Goal: Task Accomplishment & Management: Manage account settings

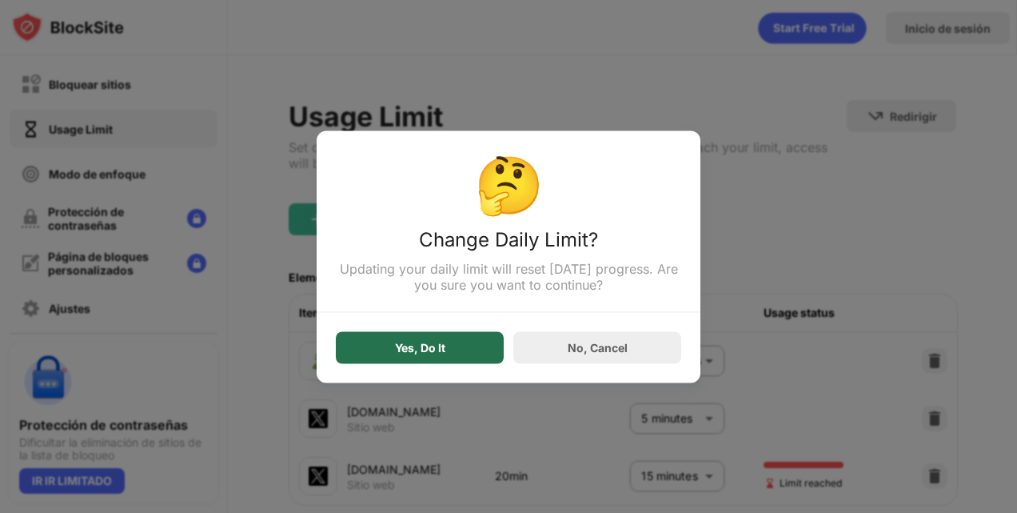
click at [480, 352] on div "Yes, Do It" at bounding box center [420, 347] width 168 height 32
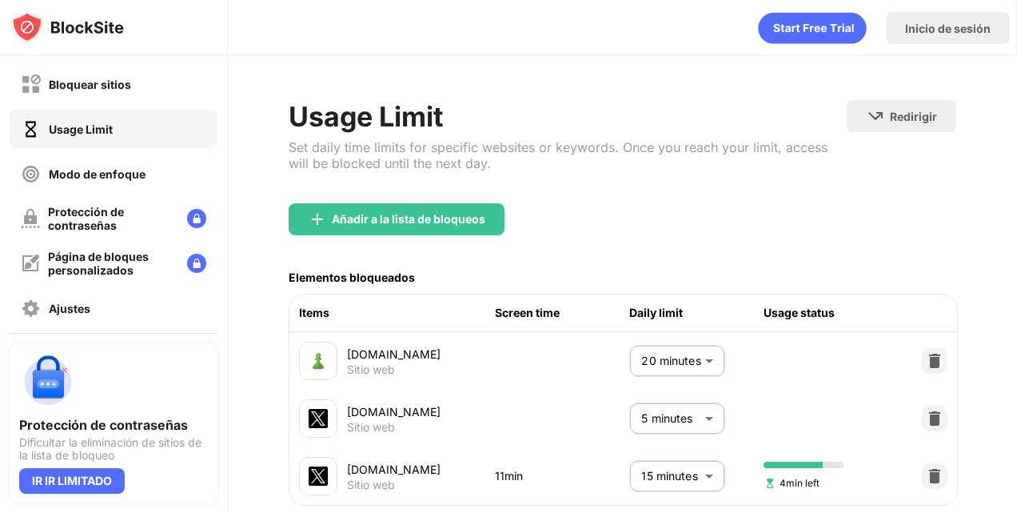
click at [669, 464] on body "Bloquear sitios Usage Limit Modo de enfoque Protección de contraseñas Página de…" at bounding box center [508, 256] width 1017 height 513
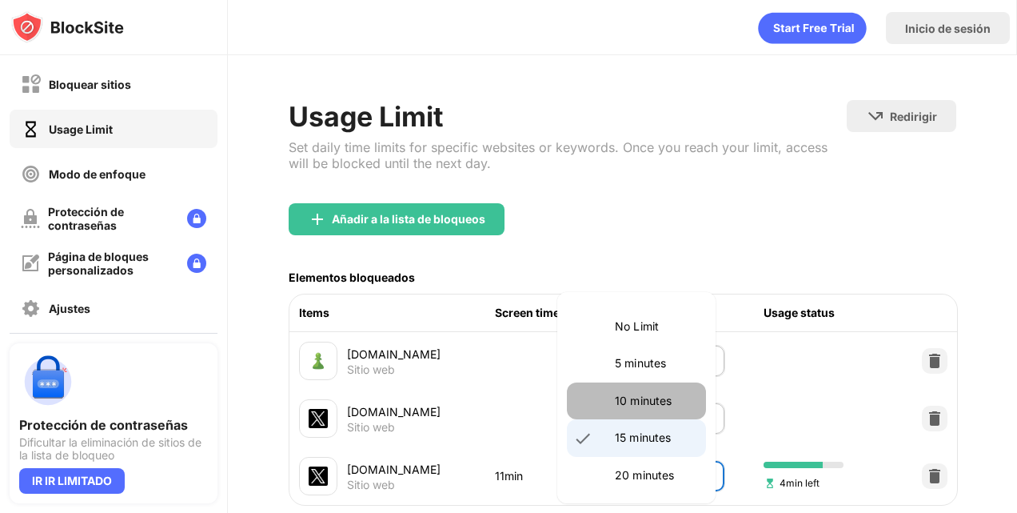
click at [653, 409] on li "10 minutes" at bounding box center [636, 400] width 139 height 37
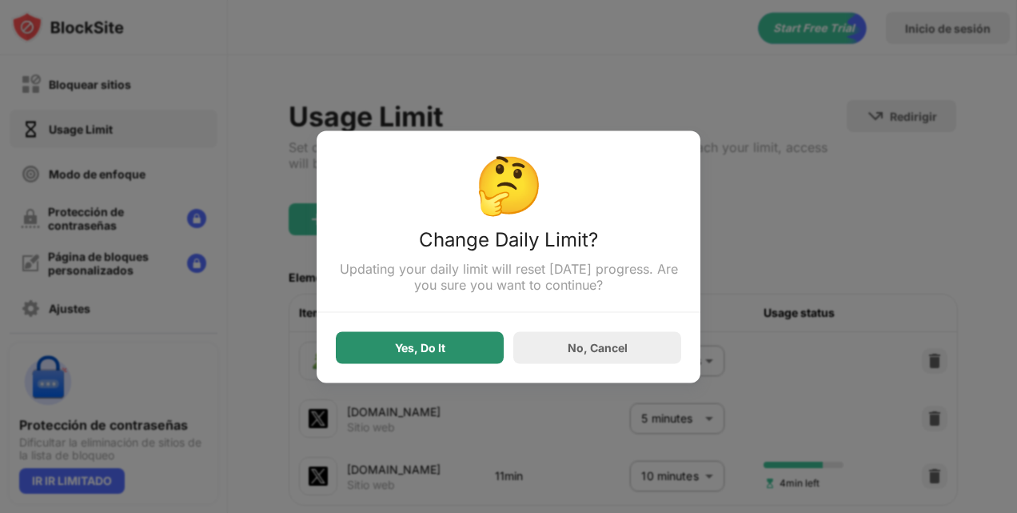
click at [457, 357] on div "Yes, Do It" at bounding box center [420, 347] width 168 height 32
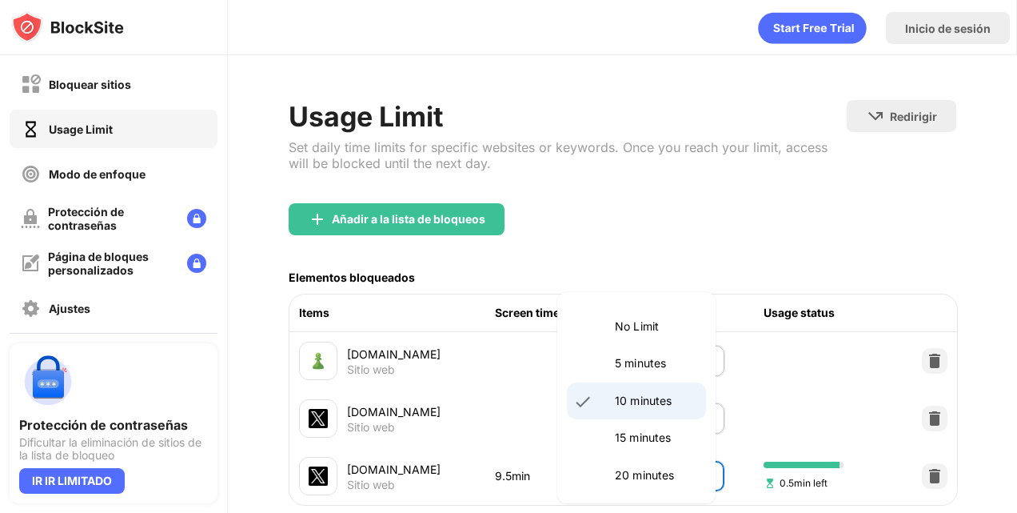
click at [648, 480] on body "Bloquear sitios Usage Limit Modo de enfoque Protección de contraseñas Página de…" at bounding box center [508, 256] width 1017 height 513
click at [640, 365] on p "5 minutes" at bounding box center [656, 363] width 82 height 18
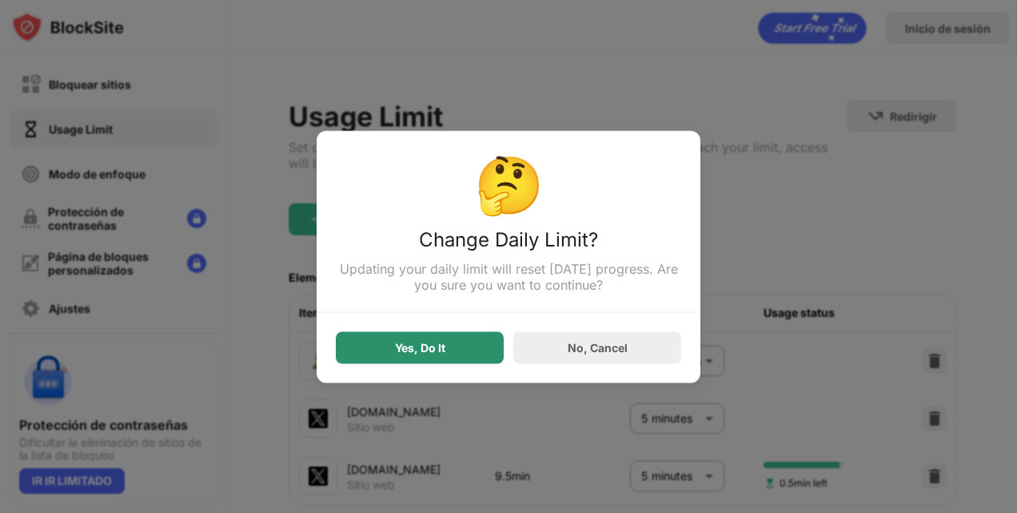
click at [481, 345] on div "Yes, Do It" at bounding box center [420, 347] width 168 height 32
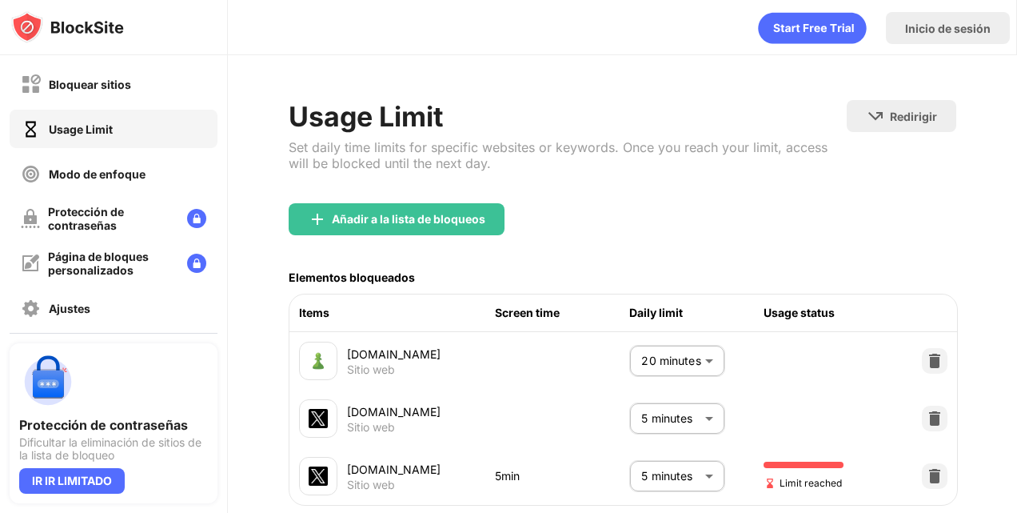
click at [693, 459] on body "Bloquear sitios Usage Limit Modo de enfoque Protección de contraseñas Página de…" at bounding box center [508, 256] width 1017 height 513
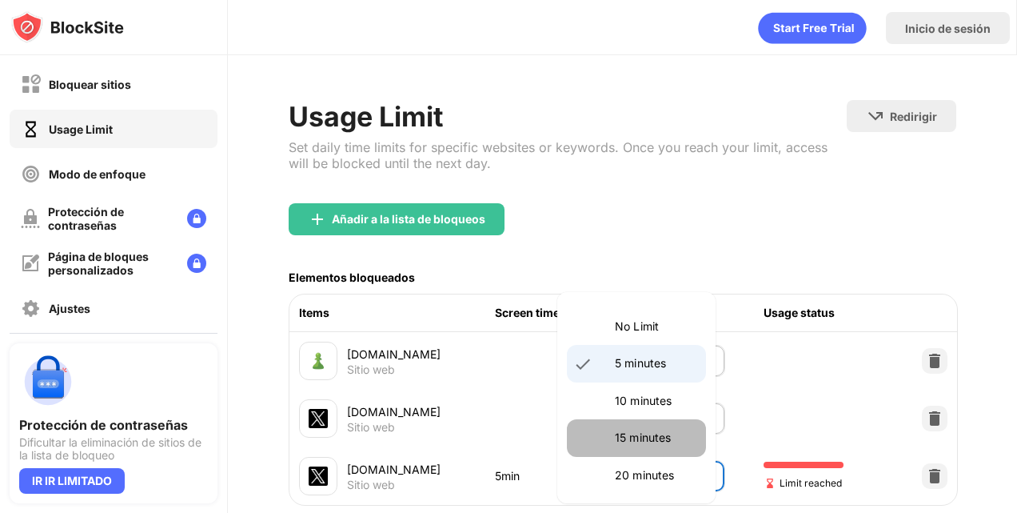
click at [669, 443] on p "15 minutes" at bounding box center [656, 438] width 82 height 18
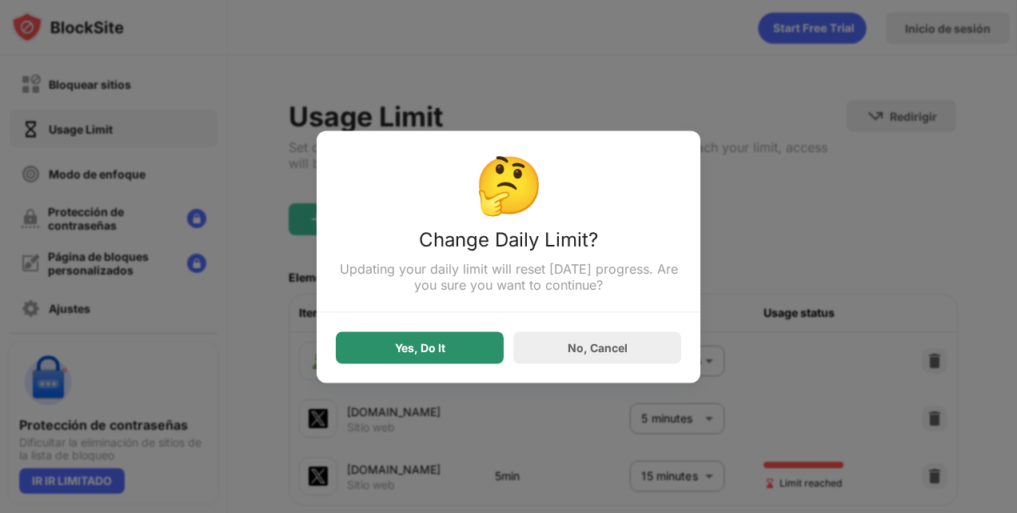
click at [497, 347] on div "Yes, Do It" at bounding box center [420, 347] width 168 height 32
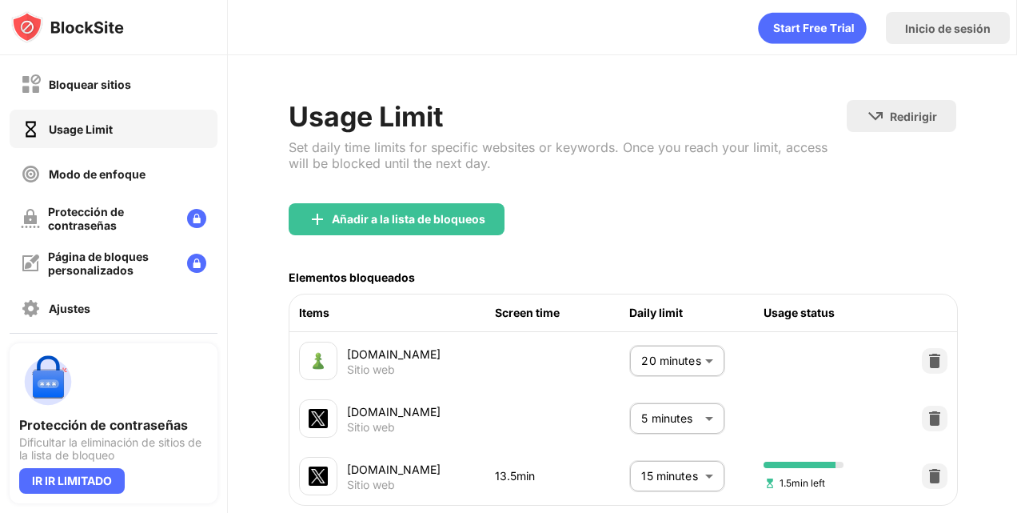
click at [671, 472] on body "Bloquear sitios Usage Limit Modo de enfoque Protección de contraseñas Página de…" at bounding box center [508, 256] width 1017 height 513
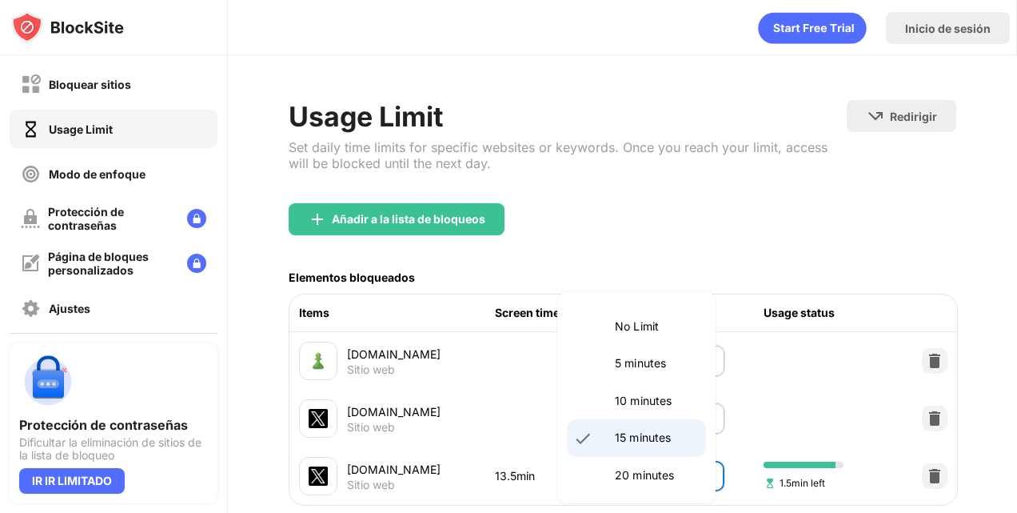
click at [653, 411] on li "10 minutes" at bounding box center [636, 400] width 139 height 37
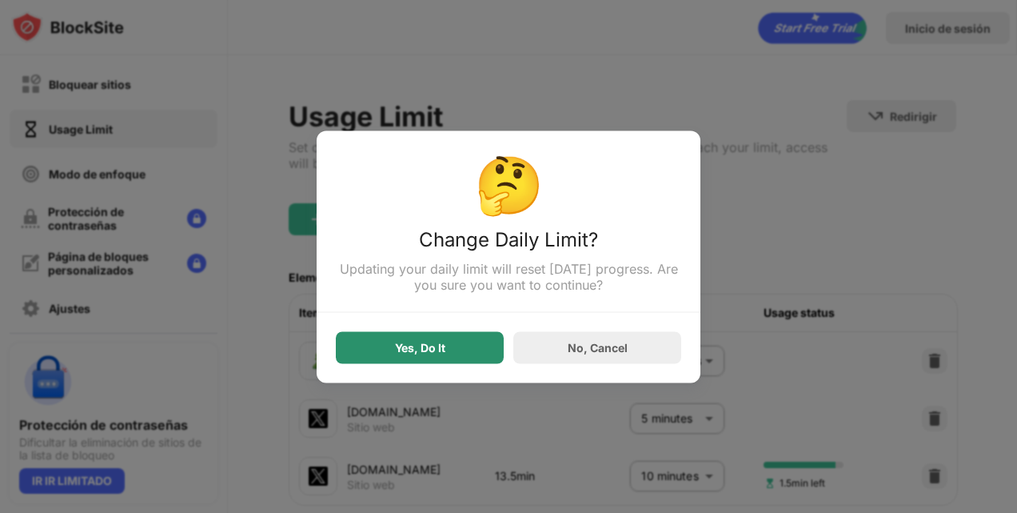
click at [473, 353] on div "Yes, Do It" at bounding box center [420, 347] width 168 height 32
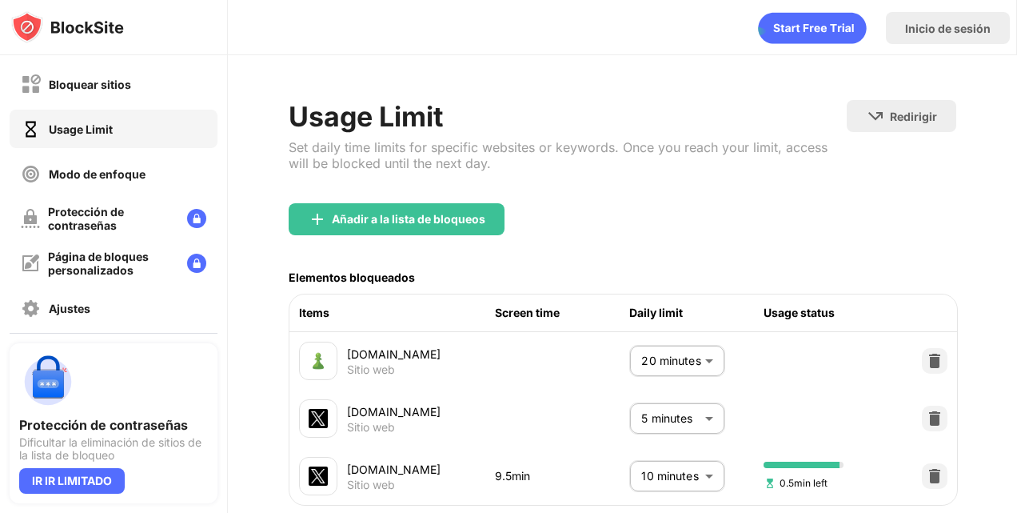
click at [669, 477] on body "Bloquear sitios Usage Limit Modo de enfoque Protección de contraseñas Página de…" at bounding box center [508, 256] width 1017 height 513
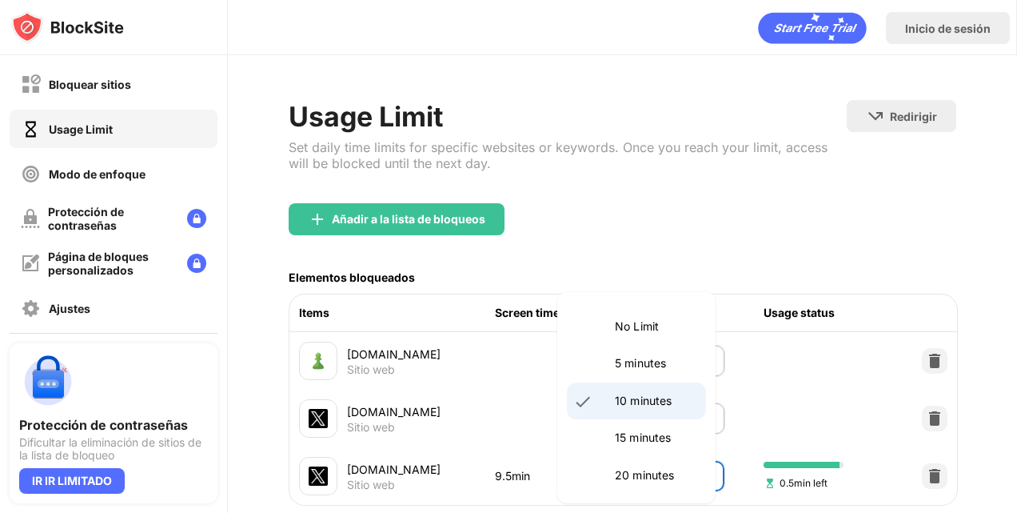
click at [657, 433] on p "15 minutes" at bounding box center [656, 438] width 82 height 18
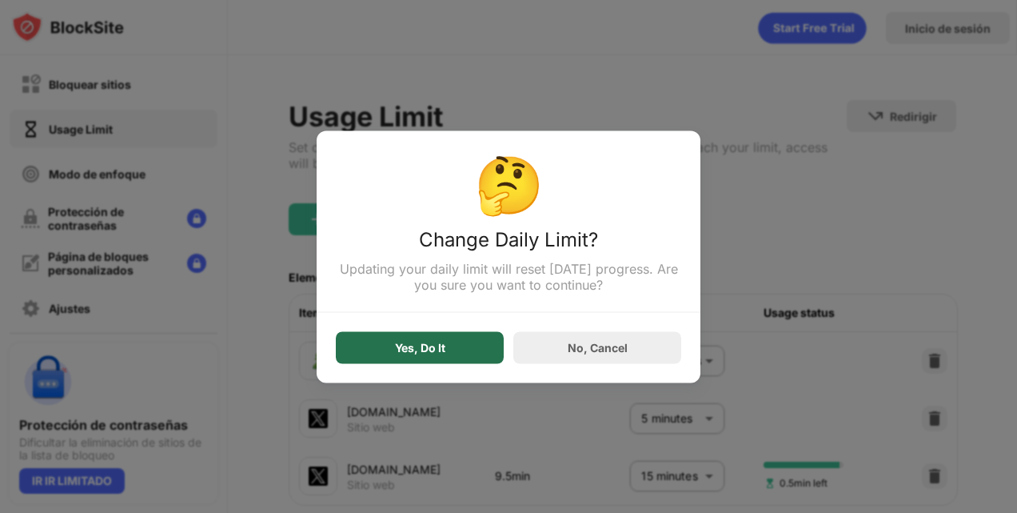
click at [476, 361] on div "Yes, Do It" at bounding box center [420, 347] width 168 height 32
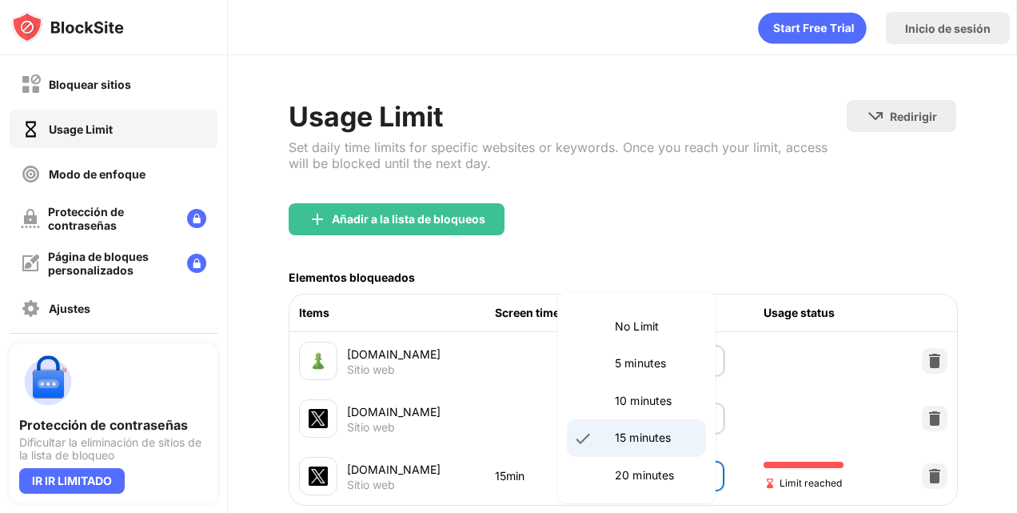
click at [684, 468] on body "Bloquear sitios Usage Limit Modo de enfoque Protección de contraseñas Página de…" at bounding box center [508, 256] width 1017 height 513
click at [641, 400] on p "10 minutes" at bounding box center [656, 401] width 82 height 18
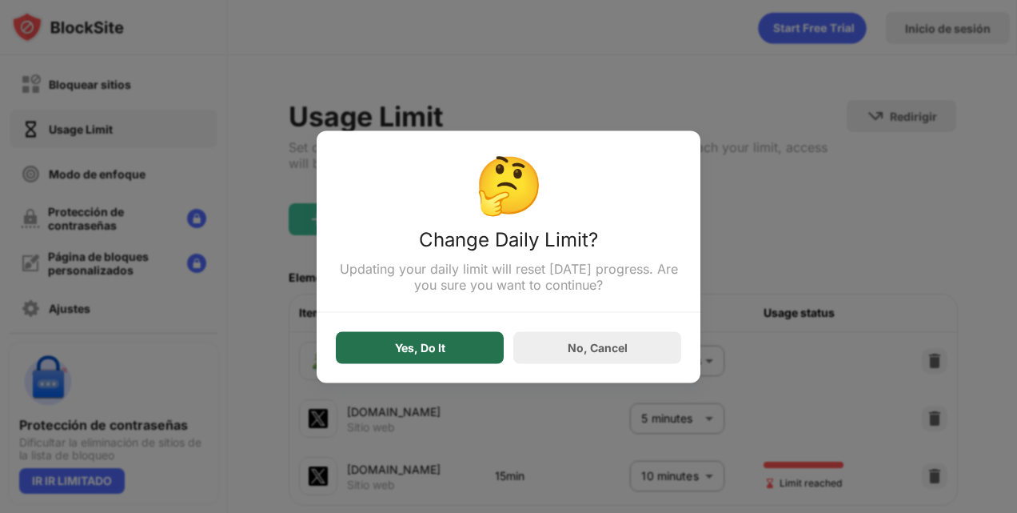
click at [417, 350] on div "Yes, Do It" at bounding box center [420, 347] width 50 height 13
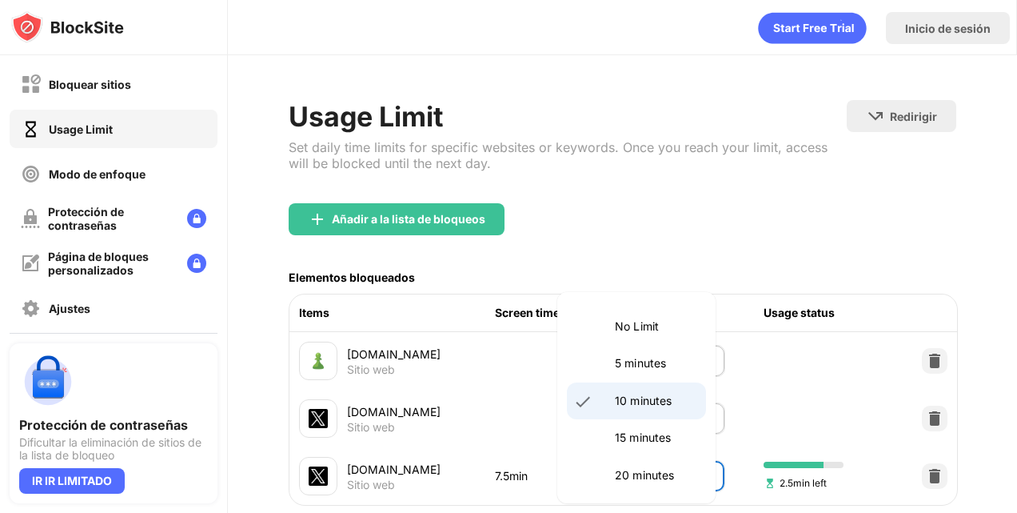
click at [641, 472] on body "Bloquear sitios Usage Limit Modo de enfoque Protección de contraseñas Página de…" at bounding box center [508, 256] width 1017 height 513
click at [641, 433] on p "15 minutes" at bounding box center [656, 438] width 82 height 18
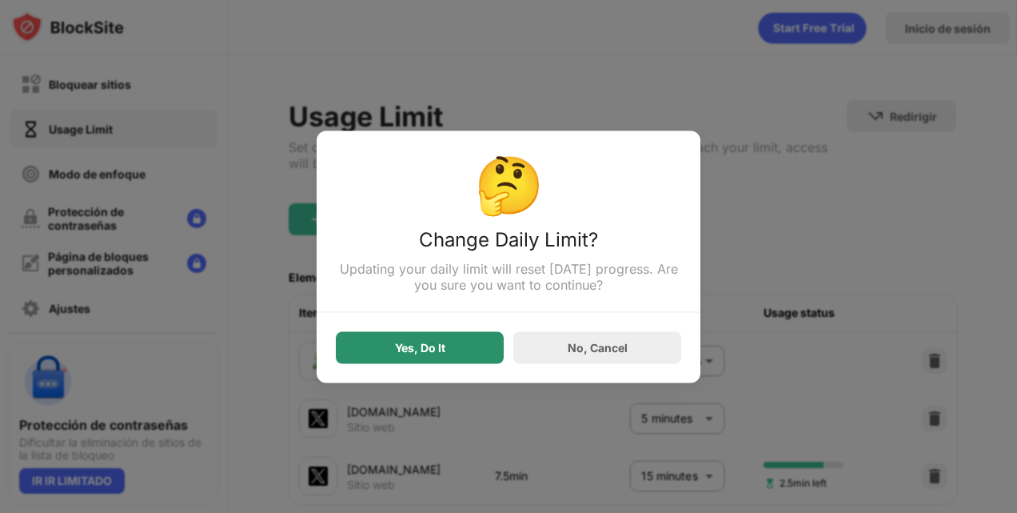
click at [496, 361] on div "Yes, Do It" at bounding box center [420, 347] width 168 height 32
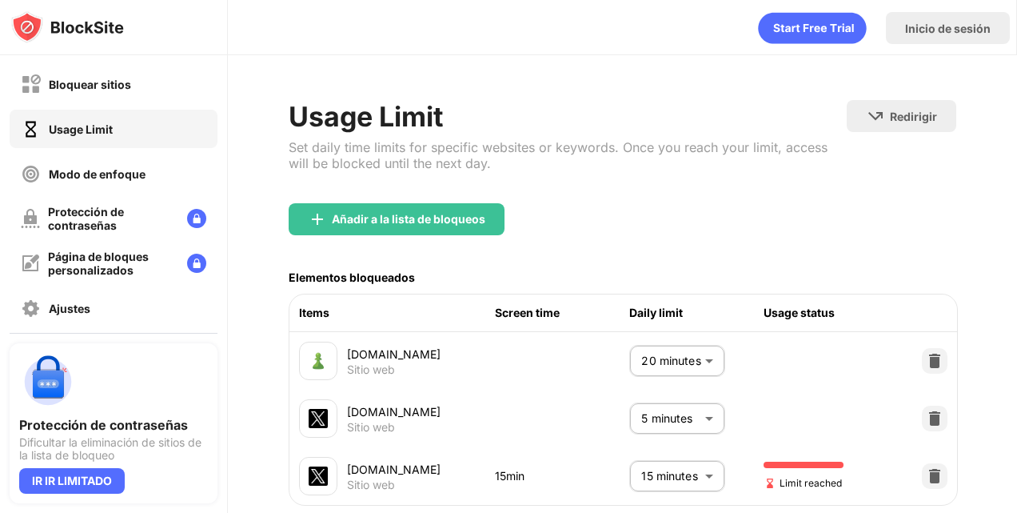
click at [698, 485] on body "Bloquear sitios Usage Limit Modo de enfoque Protección de contraseñas Página de…" at bounding box center [508, 256] width 1017 height 513
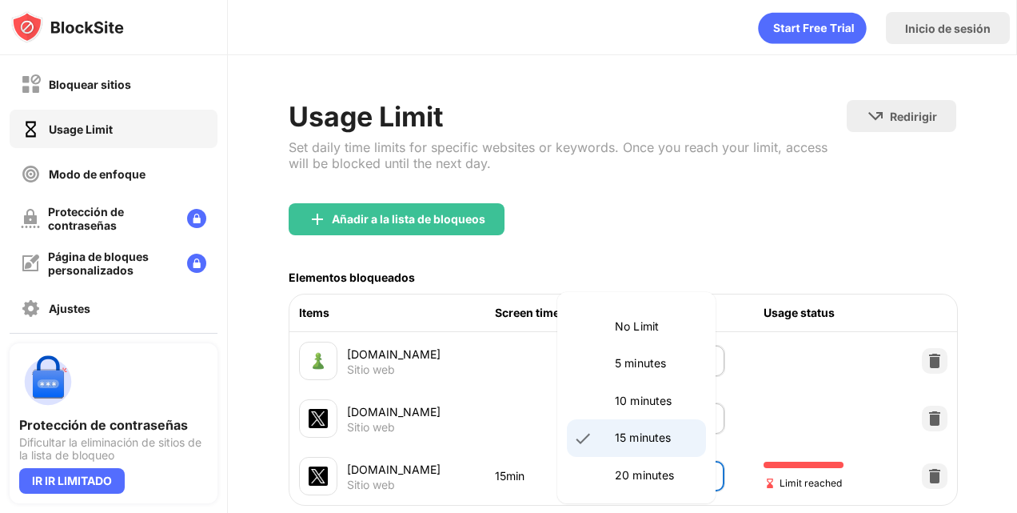
click at [680, 413] on li "10 minutes" at bounding box center [636, 400] width 139 height 37
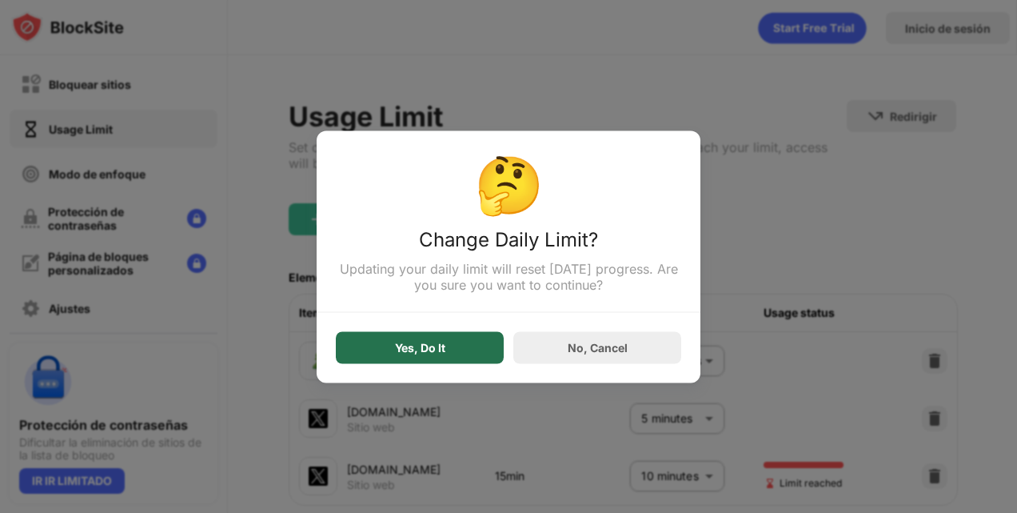
click at [462, 350] on div "Yes, Do It" at bounding box center [420, 347] width 168 height 32
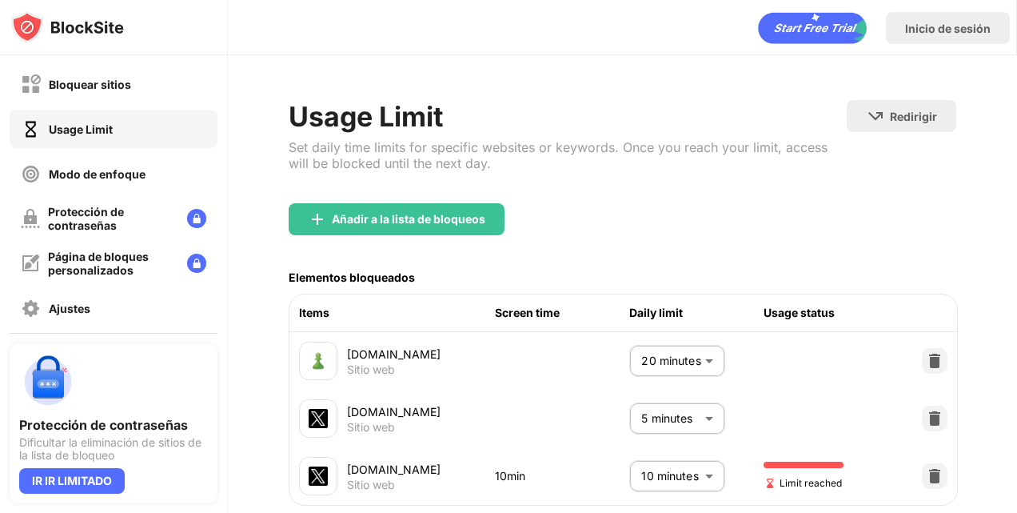
click at [641, 469] on body "Bloquear sitios Usage Limit Modo de enfoque Protección de contraseñas Página de…" at bounding box center [508, 256] width 1017 height 513
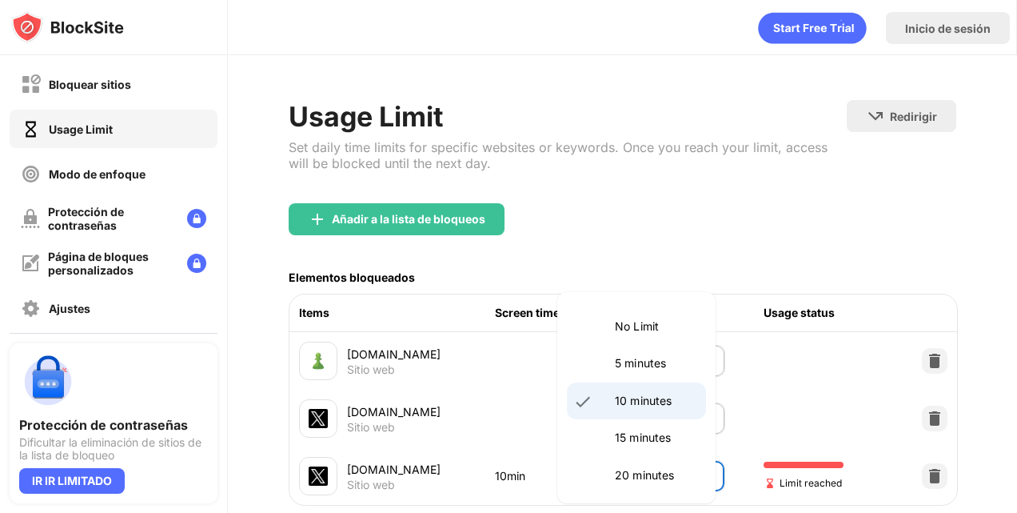
click at [641, 445] on p "15 minutes" at bounding box center [656, 438] width 82 height 18
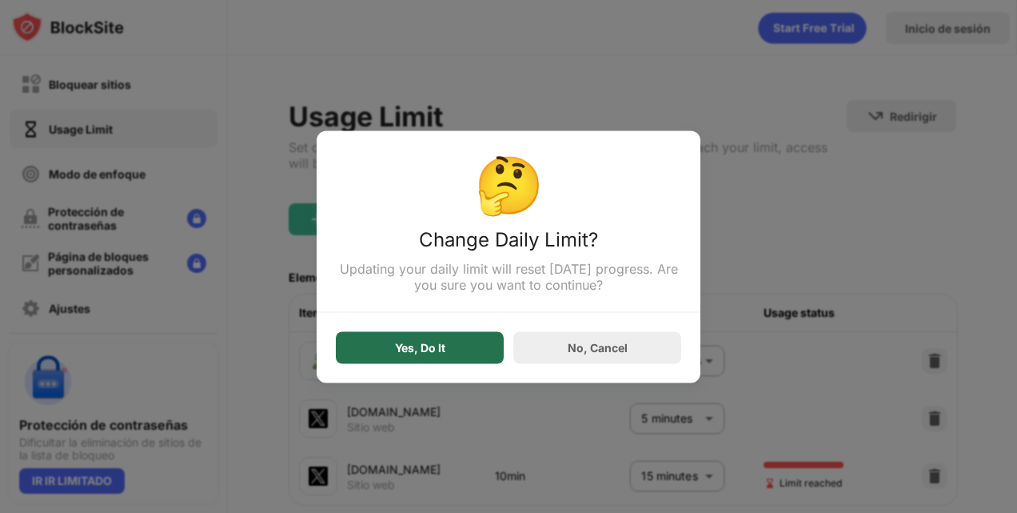
click at [457, 363] on div "Yes, Do It" at bounding box center [420, 347] width 168 height 32
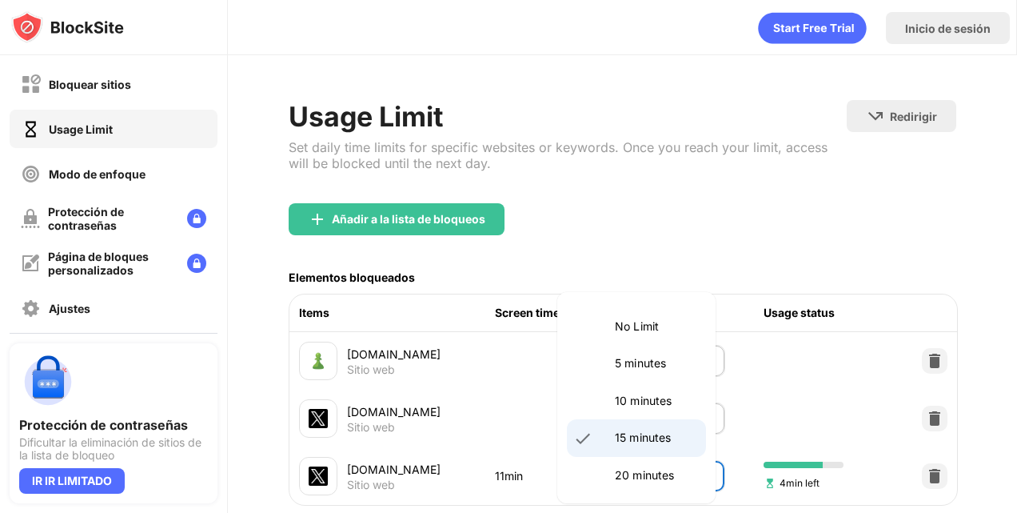
click at [644, 464] on body "Bloquear sitios Usage Limit Modo de enfoque Protección de contraseñas Página de…" at bounding box center [508, 256] width 1017 height 513
drag, startPoint x: 644, startPoint y: 421, endPoint x: 641, endPoint y: 406, distance: 14.6
click at [641, 406] on p "10 minutes" at bounding box center [656, 401] width 82 height 18
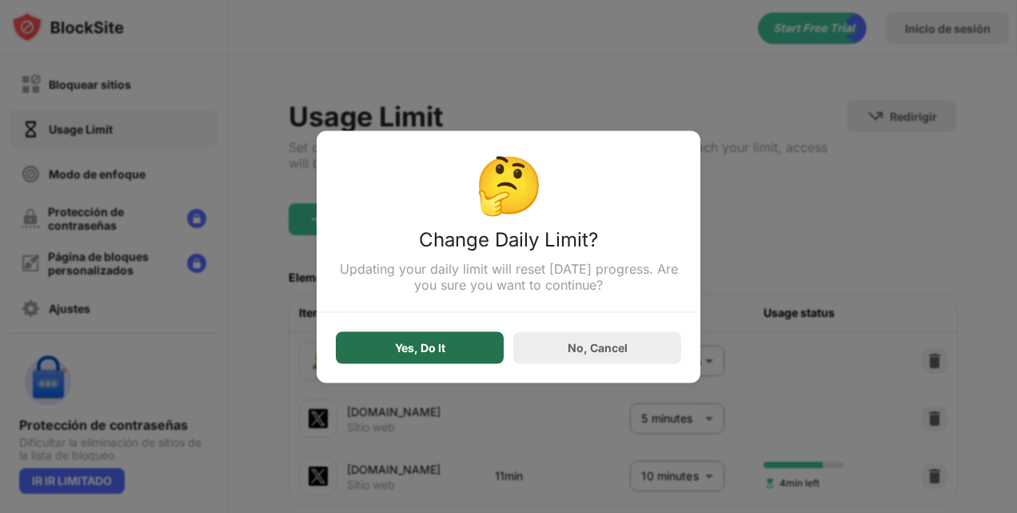
click at [483, 349] on div "Yes, Do It" at bounding box center [420, 347] width 168 height 32
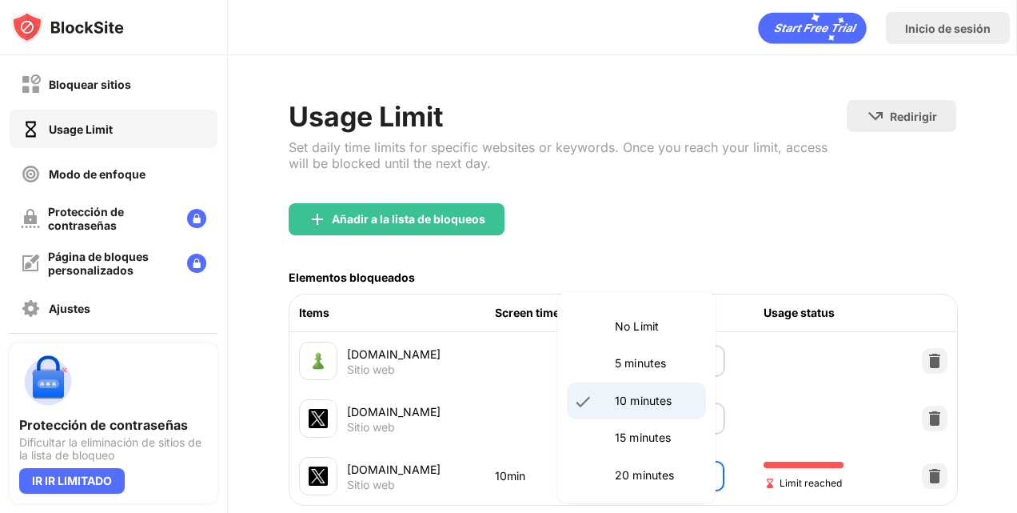
click at [699, 469] on body "Bloquear sitios Usage Limit Modo de enfoque Protección de contraseñas Página de…" at bounding box center [508, 256] width 1017 height 513
click at [656, 353] on li "5 minutes" at bounding box center [636, 363] width 139 height 37
type input "*"
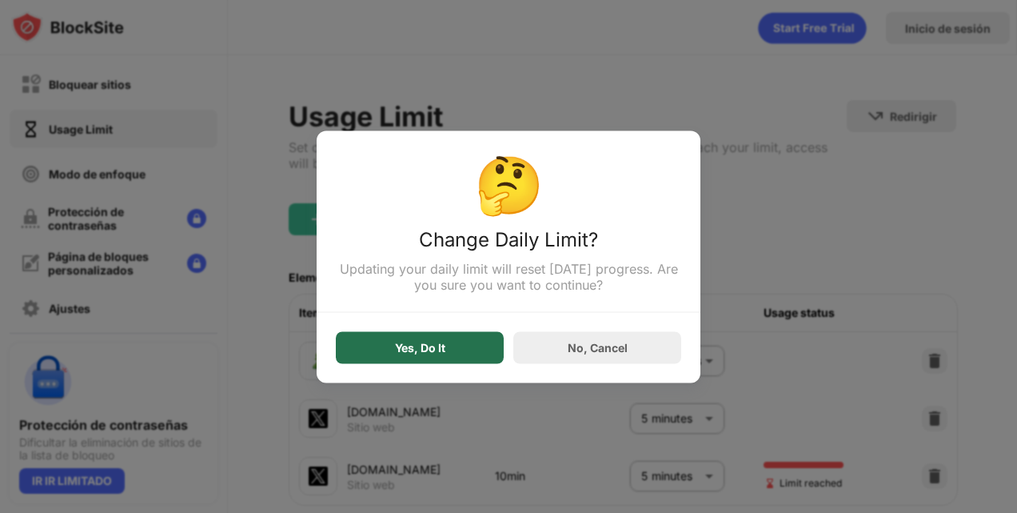
click at [461, 338] on div "Yes, Do It" at bounding box center [420, 347] width 168 height 32
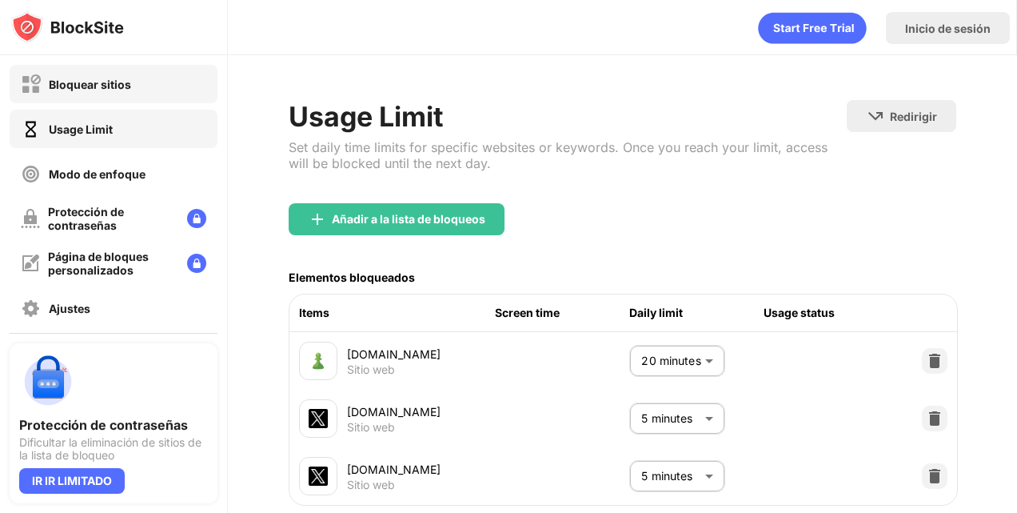
click at [123, 75] on div "Bloquear sitios" at bounding box center [76, 84] width 110 height 20
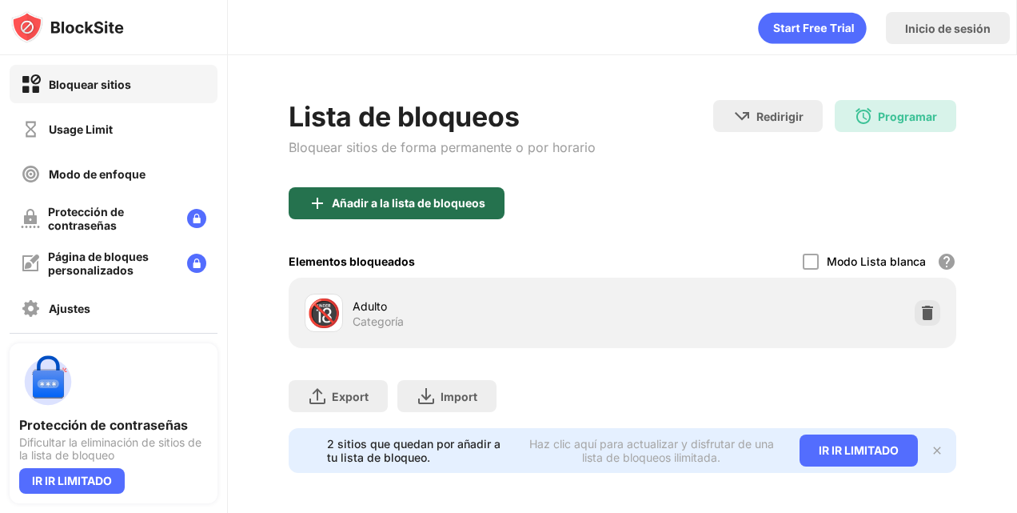
click at [457, 218] on div "Añadir a la lista de bloqueos" at bounding box center [397, 203] width 216 height 32
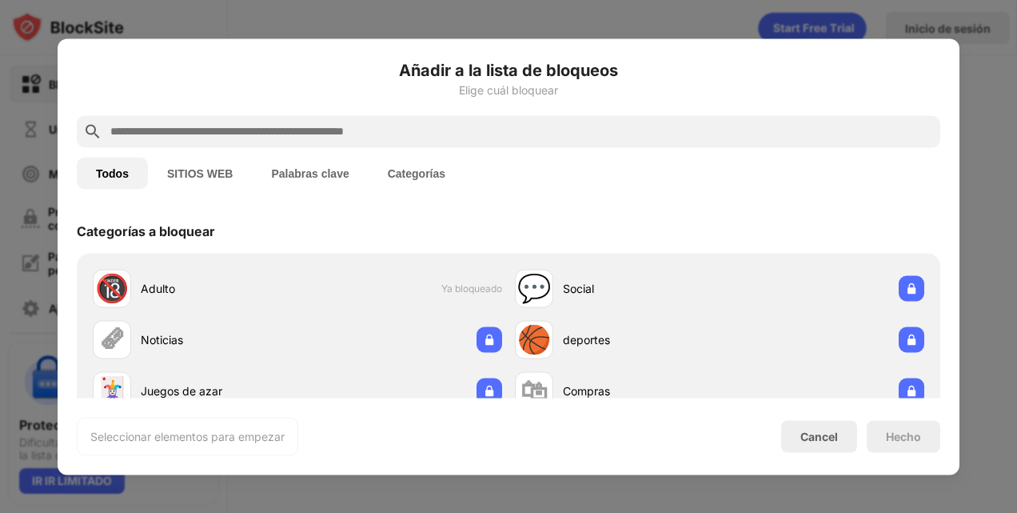
click at [433, 141] on div at bounding box center [509, 131] width 864 height 32
click at [427, 124] on input "text" at bounding box center [521, 131] width 825 height 19
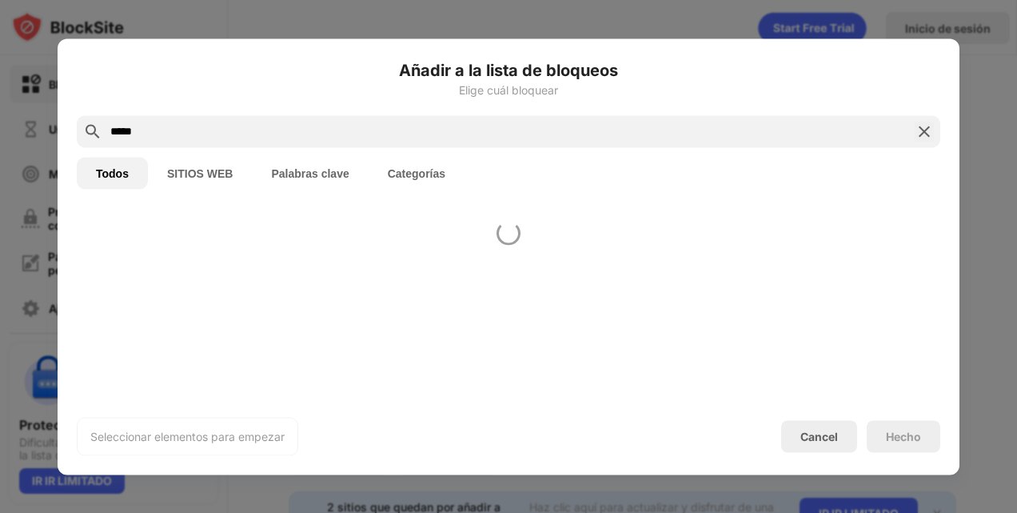
type input "*****"
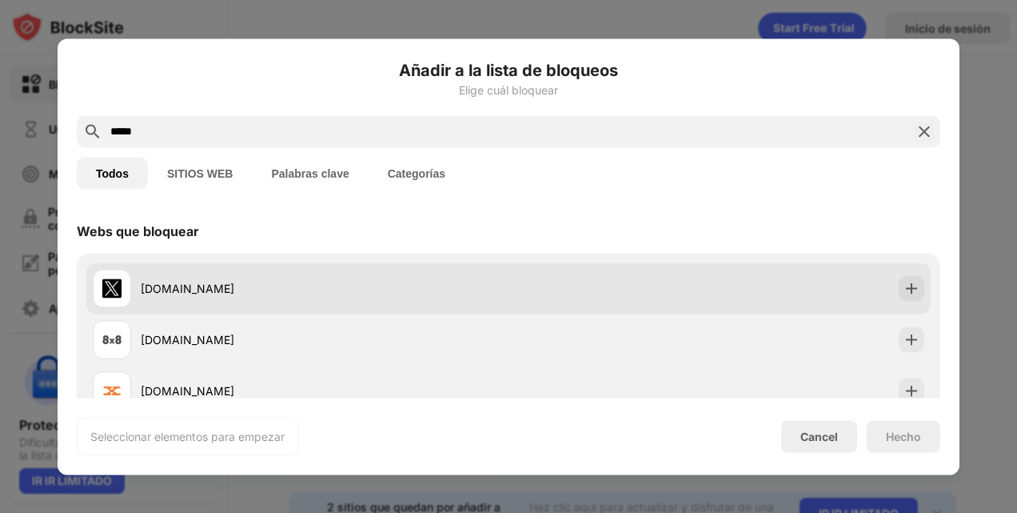
click at [436, 262] on div "x.com" at bounding box center [508, 287] width 845 height 51
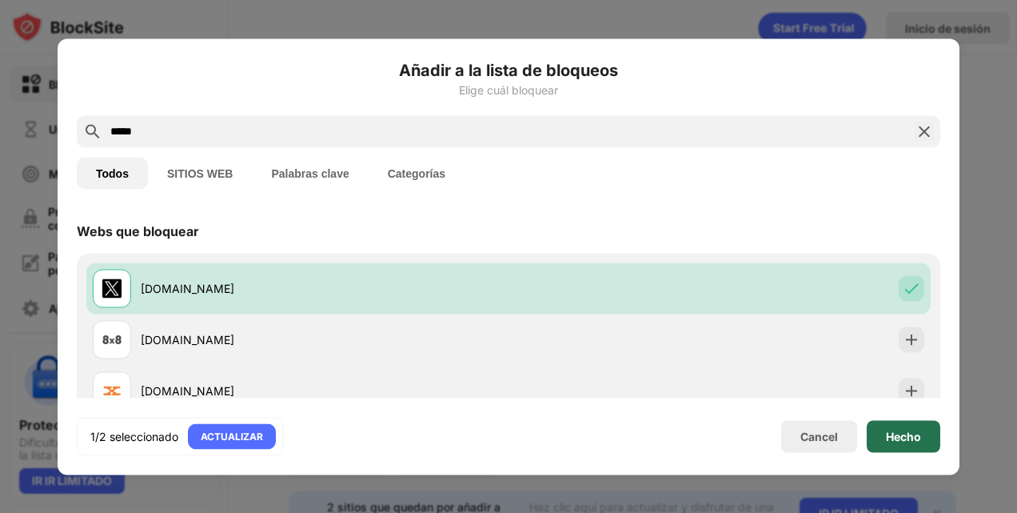
click at [933, 448] on div "Hecho" at bounding box center [904, 436] width 74 height 32
